Goal: Transaction & Acquisition: Book appointment/travel/reservation

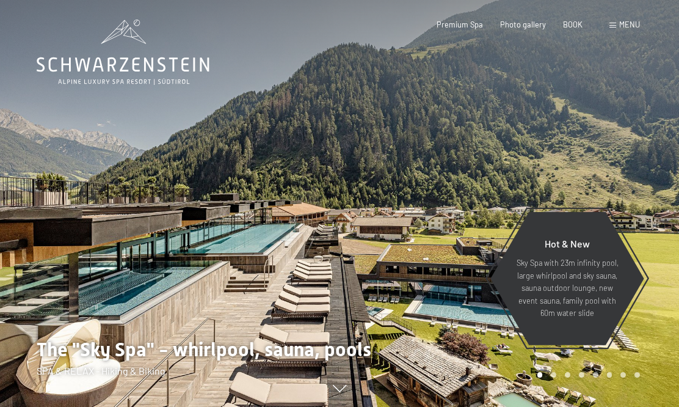
click at [579, 24] on font "BOOK" at bounding box center [573, 25] width 20 height 10
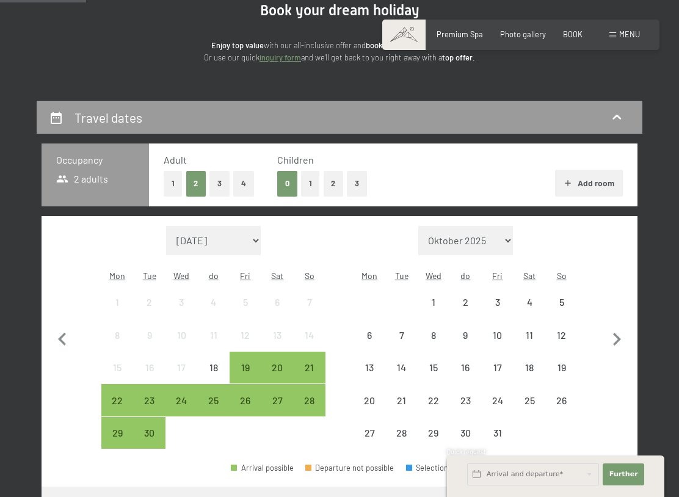
scroll to position [133, 0]
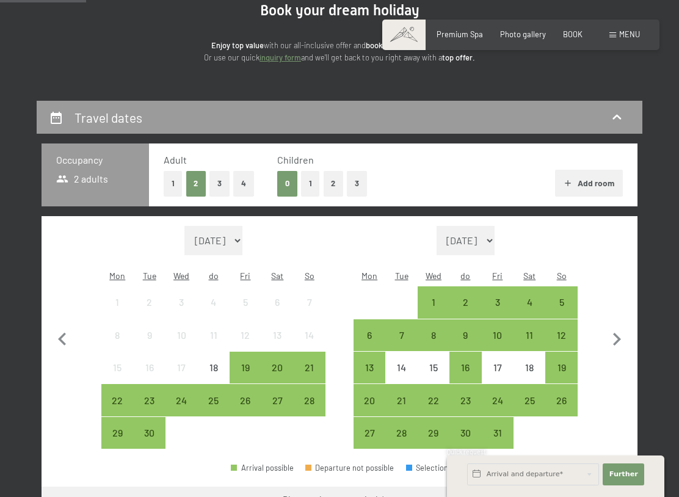
click at [312, 179] on font "1" at bounding box center [310, 183] width 3 height 10
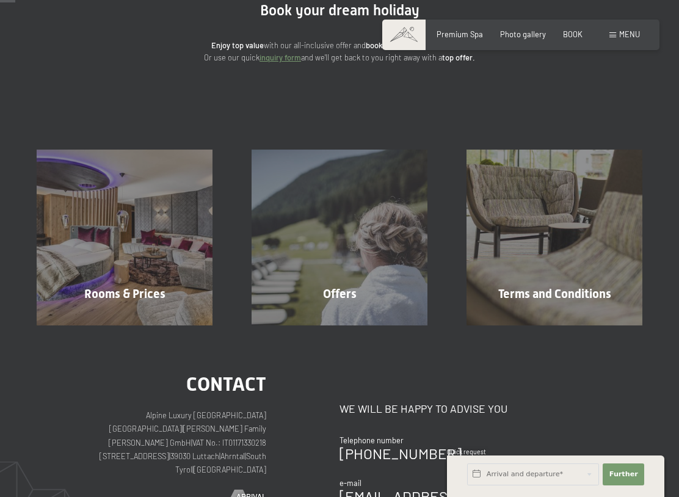
scroll to position [0, 0]
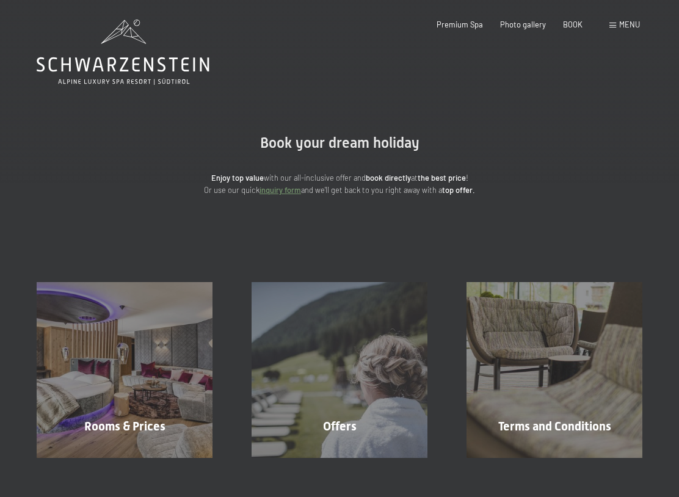
click at [581, 28] on div "BOOK" at bounding box center [573, 25] width 20 height 11
click at [582, 20] on div "Book Inquiries Premium Spa Photo gallery BOOK menu DE IT EN Coupon Photo galler…" at bounding box center [521, 25] width 238 height 11
click at [580, 23] on font "BOOK" at bounding box center [573, 25] width 20 height 10
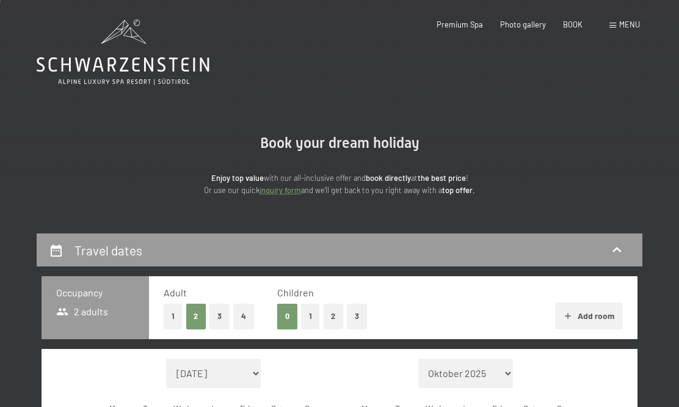
click at [312, 315] on font "1" at bounding box center [310, 316] width 3 height 10
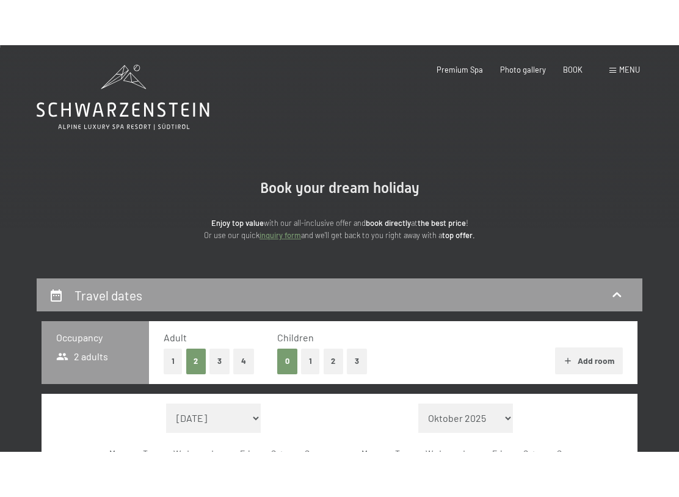
scroll to position [1, 0]
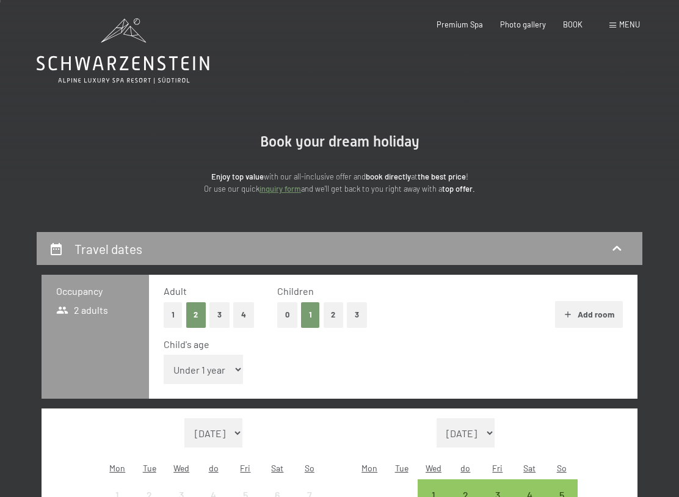
click at [218, 366] on select "Under 1 year 1 year 2 years 3 years 4 years 5 years 6 years 7 years 8 years 9 y…" at bounding box center [204, 369] width 80 height 29
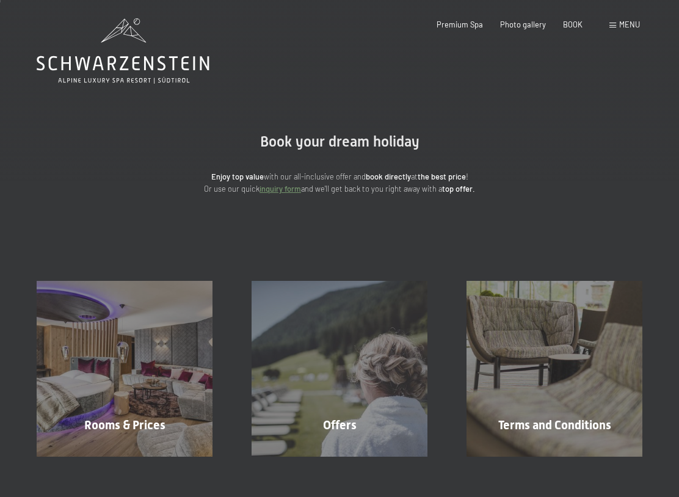
click at [573, 28] on div "BOOK" at bounding box center [573, 25] width 20 height 11
click at [577, 26] on font "BOOK" at bounding box center [573, 25] width 20 height 10
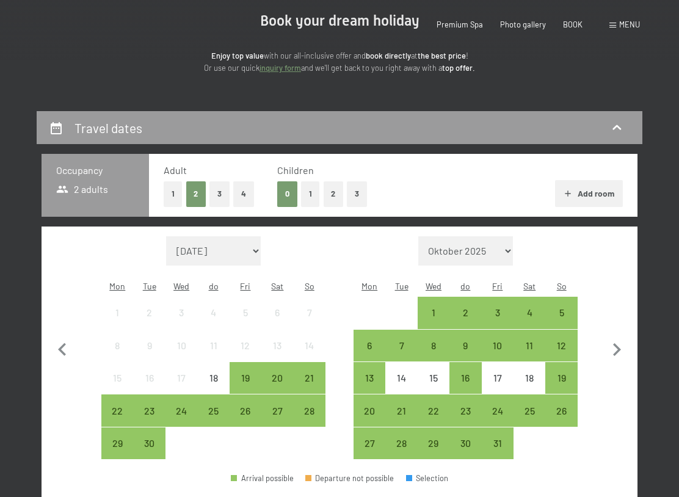
scroll to position [122, 0]
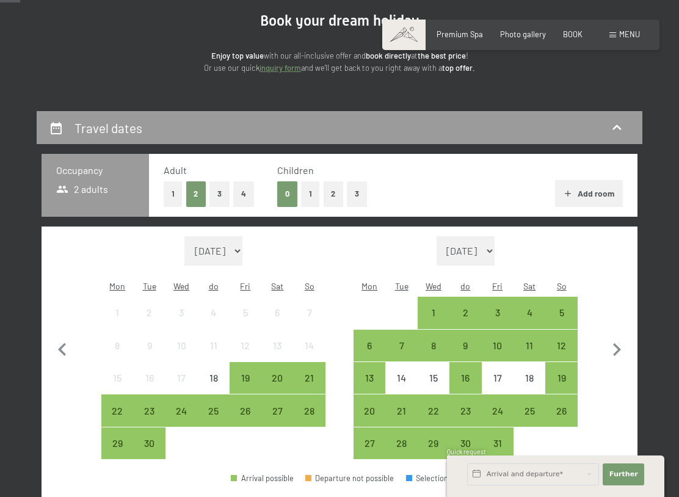
click at [334, 189] on font "2" at bounding box center [333, 194] width 4 height 10
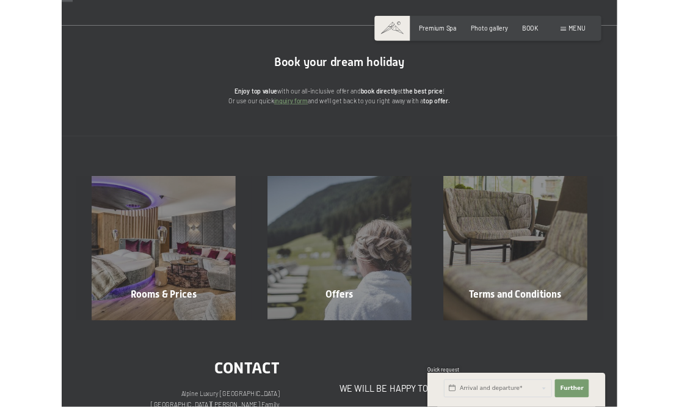
scroll to position [0, 0]
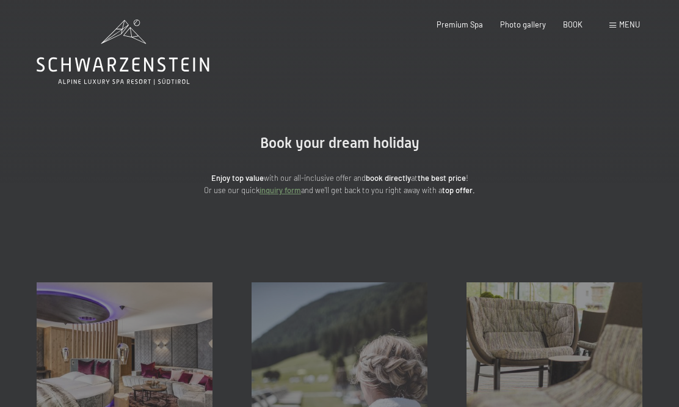
click at [582, 22] on font "BOOK" at bounding box center [573, 25] width 20 height 10
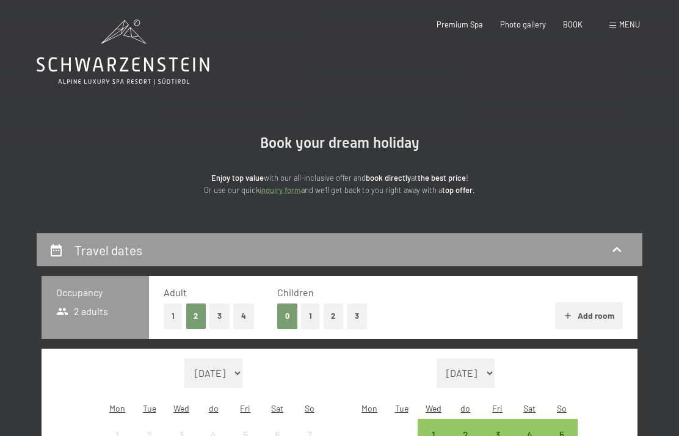
click at [312, 318] on font "1" at bounding box center [310, 316] width 3 height 10
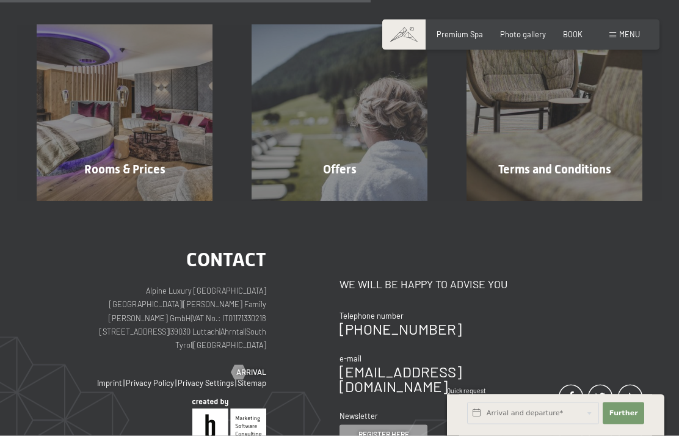
scroll to position [244, 0]
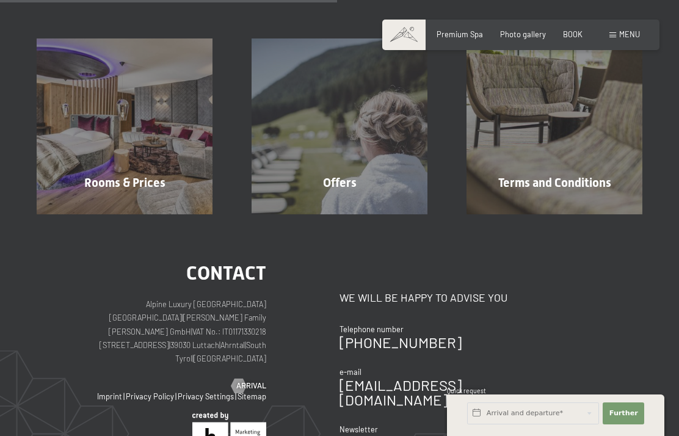
click at [120, 203] on font "Learn more" at bounding box center [127, 208] width 46 height 10
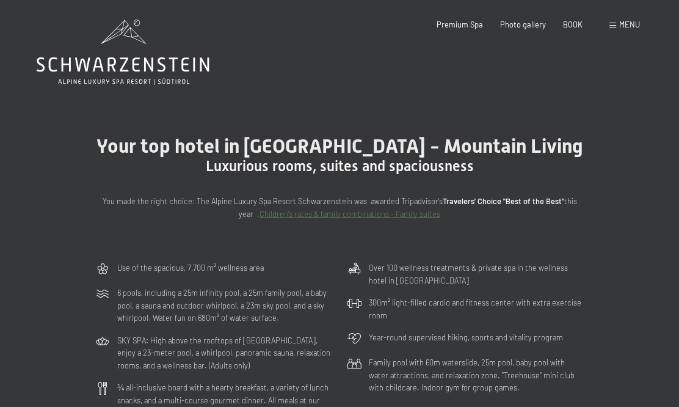
click at [577, 22] on font "BOOK" at bounding box center [573, 25] width 20 height 10
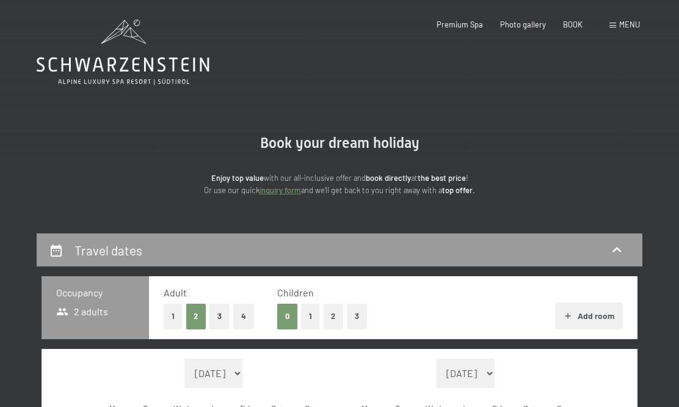
click at [312, 315] on font "1" at bounding box center [310, 316] width 3 height 10
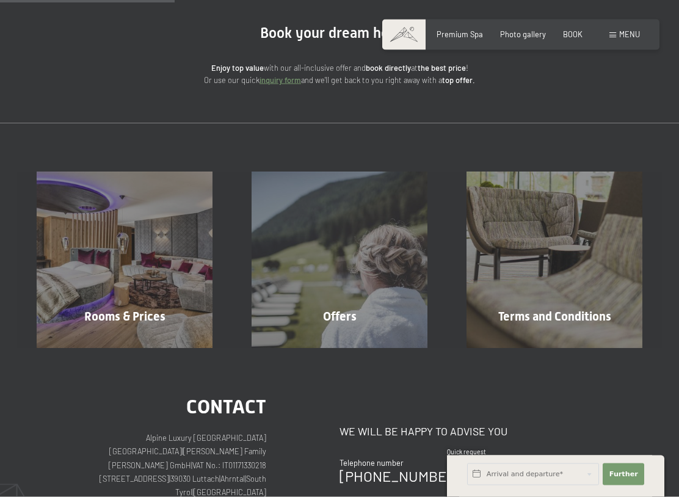
scroll to position [111, 0]
click at [359, 337] on font "Learn more" at bounding box center [342, 342] width 46 height 10
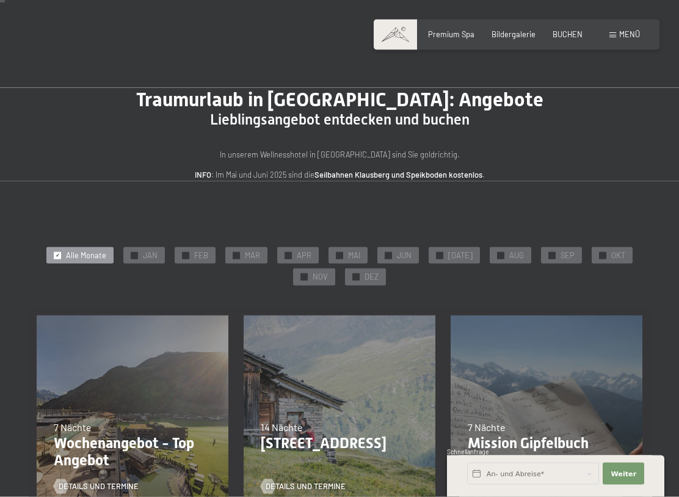
scroll to position [11, 0]
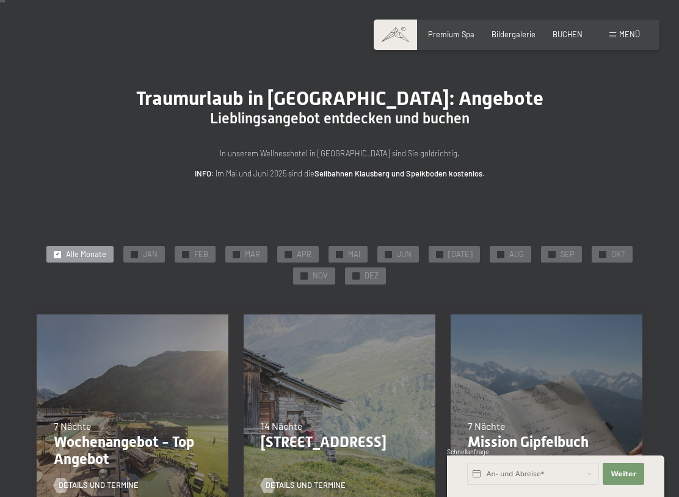
click at [370, 274] on span "DEZ" at bounding box center [372, 276] width 14 height 11
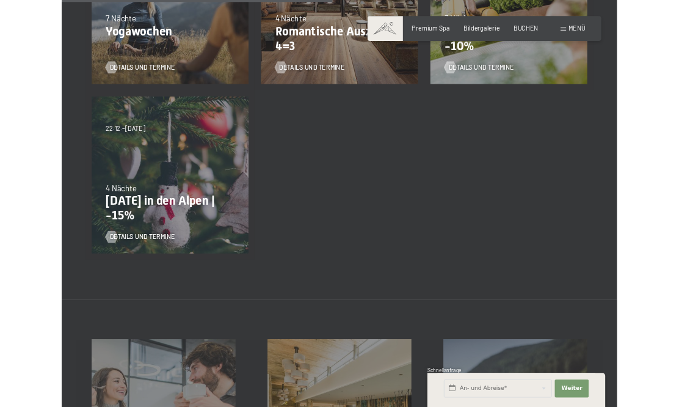
scroll to position [621, 0]
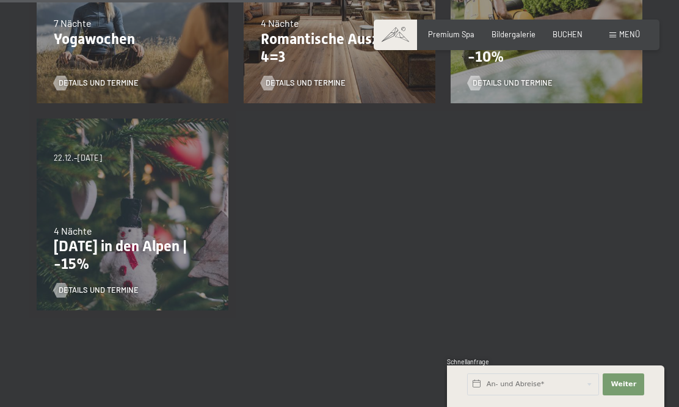
click at [89, 249] on p "[DATE] in den Alpen | -15%" at bounding box center [133, 255] width 158 height 35
click at [92, 163] on div "22.12.–26.12.2025 4 Nächte Weihnachten in den Alpen | -15% Details und Termine" at bounding box center [132, 214] width 207 height 207
click at [81, 275] on div "Details und Termine" at bounding box center [129, 283] width 150 height 26
click at [87, 241] on p "[DATE] in den Alpen | -15%" at bounding box center [133, 255] width 158 height 35
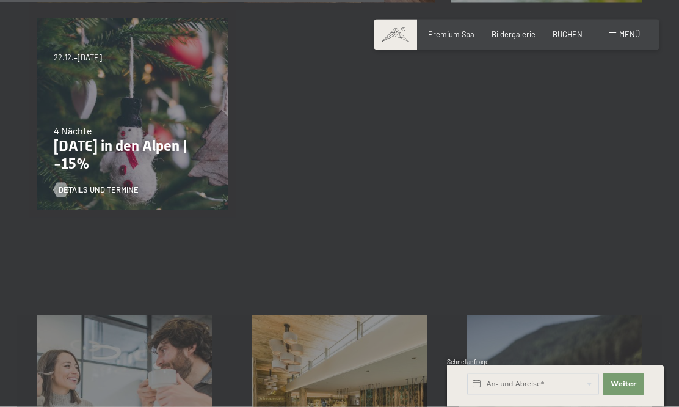
scroll to position [717, 0]
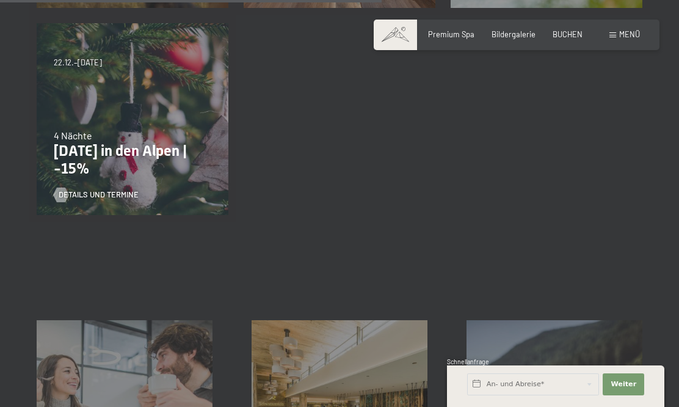
click at [85, 152] on p "[DATE] in den Alpen | -15%" at bounding box center [133, 159] width 158 height 35
click at [84, 71] on div "22.12.–26.12.2025 4 Nächte Weihnachten in den Alpen | -15% Details und Termine" at bounding box center [132, 118] width 207 height 207
click at [81, 54] on div "22.12.–26.12.2025 4 Nächte Weihnachten in den Alpen | -15% Details und Termine" at bounding box center [132, 118] width 207 height 207
click at [131, 146] on p "[DATE] in den Alpen | -15%" at bounding box center [133, 159] width 158 height 35
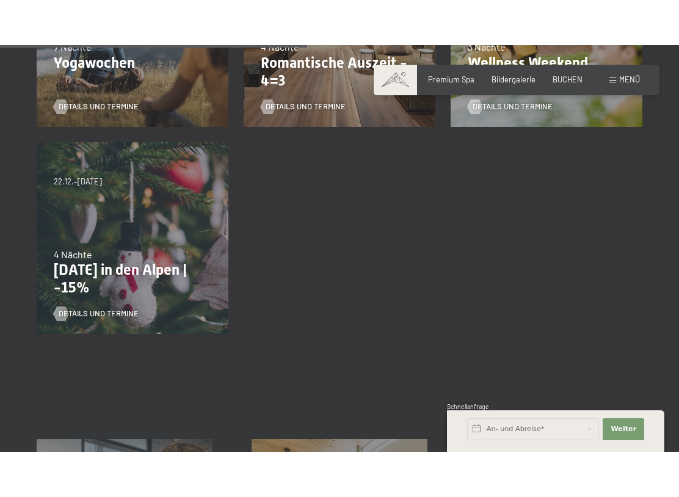
scroll to position [509, 0]
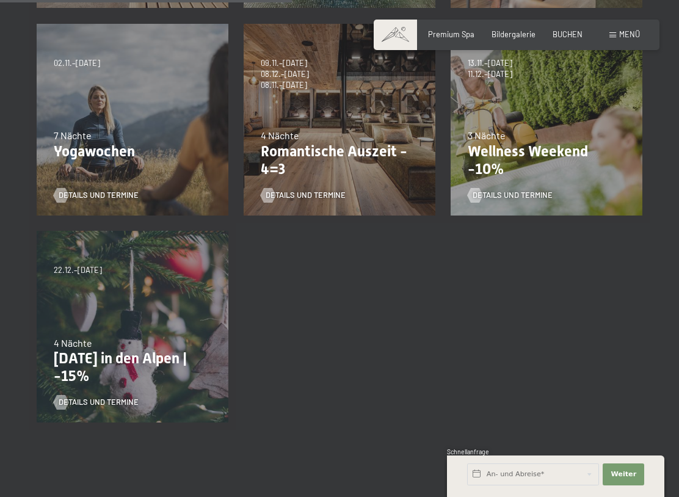
click at [108, 329] on div "22.12.–26.12.2025 4 Nächte Weihnachten in den Alpen | -15% Details und Termine" at bounding box center [132, 326] width 207 height 207
click at [84, 364] on p "[DATE] in den Alpen | -15%" at bounding box center [133, 367] width 158 height 35
click at [47, 328] on div "22.12.–26.12.2025 4 Nächte Weihnachten in den Alpen | -15% Details und Termine" at bounding box center [132, 326] width 207 height 207
click at [86, 337] on div "4 Nächte" at bounding box center [133, 343] width 158 height 13
click at [53, 387] on div "22.12.–26.12.2025 4 Nächte Weihnachten in den Alpen | -15% Details und Termine" at bounding box center [132, 326] width 207 height 207
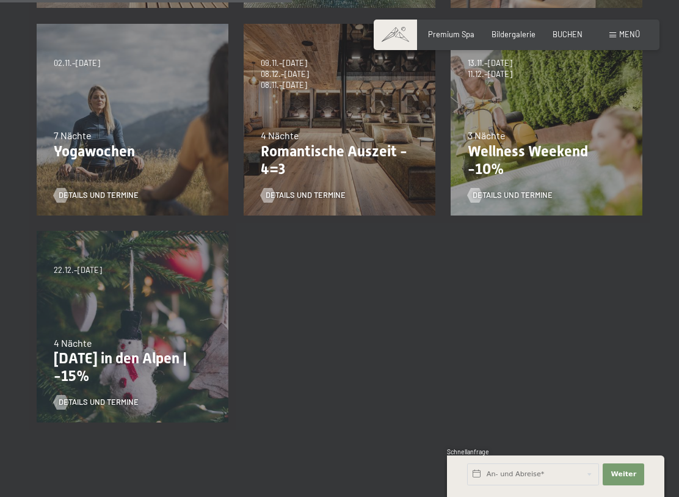
click at [65, 406] on div at bounding box center [61, 402] width 9 height 15
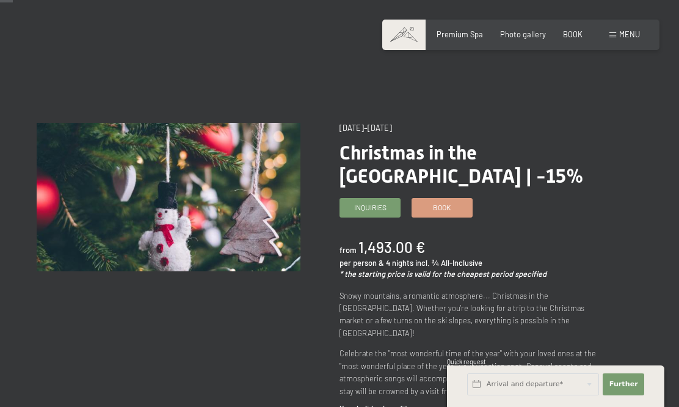
scroll to position [23, 0]
click at [452, 199] on link "Book" at bounding box center [442, 208] width 60 height 18
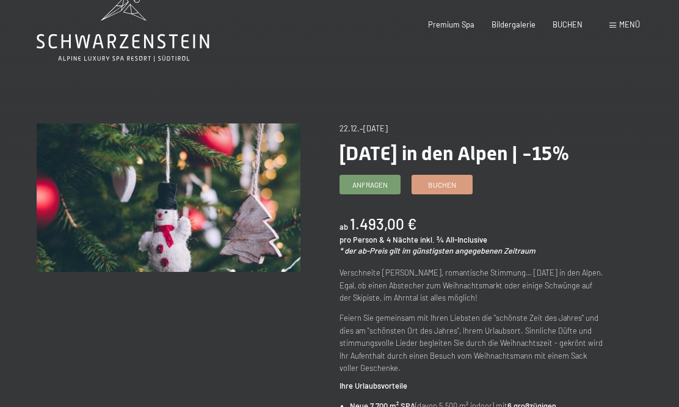
scroll to position [0, 0]
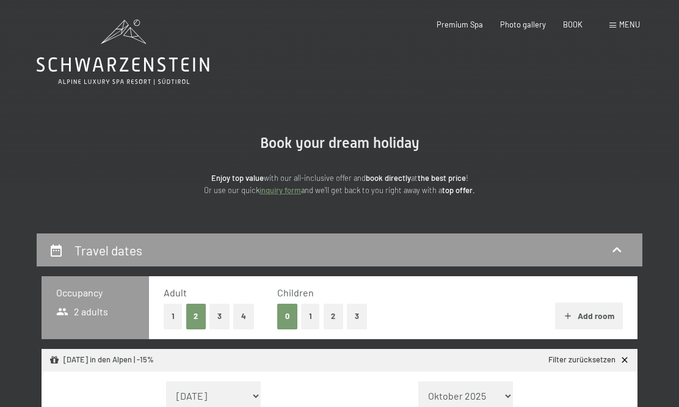
select select "[DATE]"
click at [310, 315] on font "1" at bounding box center [310, 316] width 3 height 10
